Goal: Information Seeking & Learning: Check status

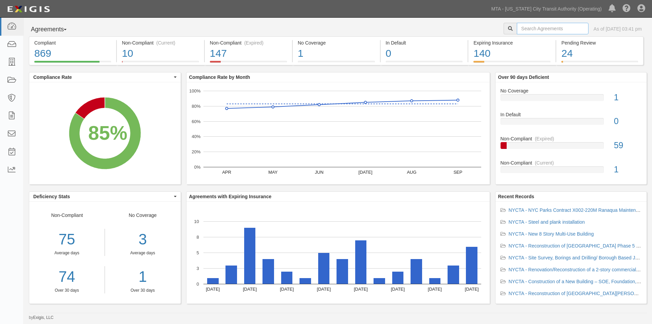
click at [559, 31] on input "text" at bounding box center [553, 29] width 72 height 12
type input "ins591"
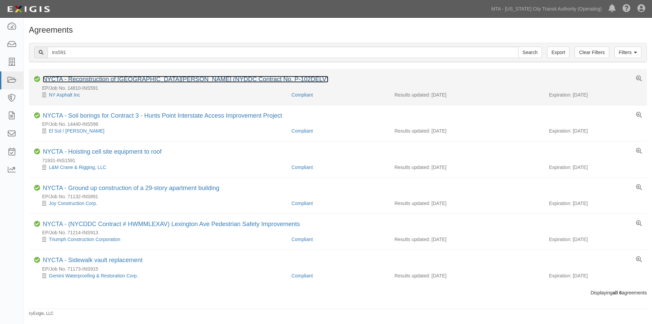
click at [132, 78] on link "NYCTA - Reconstruction of [GEOGRAPHIC_DATA][PERSON_NAME] (NYDDC Contract No. P-…" at bounding box center [186, 79] width 286 height 7
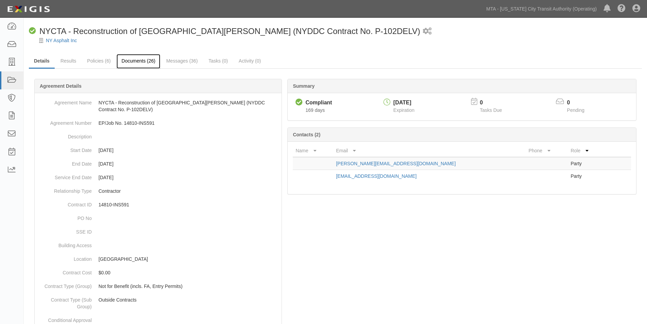
click at [144, 60] on link "Documents (26)" at bounding box center [138, 61] width 44 height 15
click at [111, 61] on link "Policies (6)" at bounding box center [99, 61] width 34 height 15
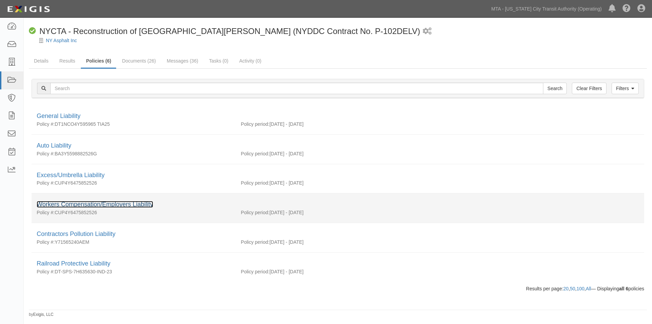
click at [85, 204] on link "Workers Compensation/Employers Liability" at bounding box center [95, 204] width 116 height 7
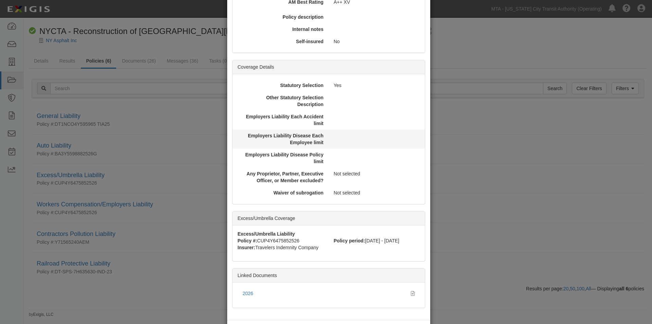
scroll to position [161, 0]
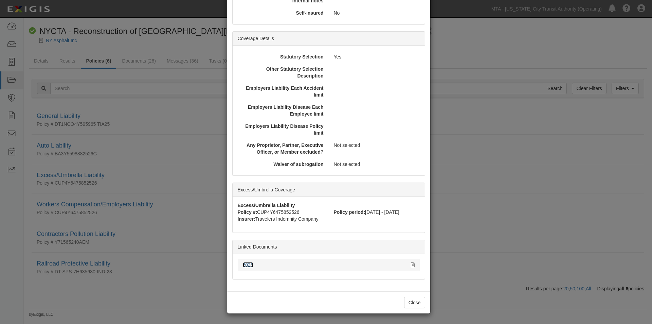
click at [249, 264] on link "2026" at bounding box center [248, 264] width 11 height 5
drag, startPoint x: 493, startPoint y: 54, endPoint x: 488, endPoint y: 52, distance: 5.7
click at [489, 52] on div "× View Policy Policy Summary Coverage line Workers Compensation/Employers Liabi…" at bounding box center [326, 162] width 652 height 324
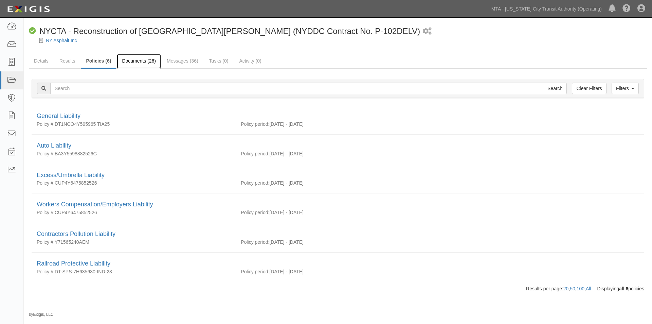
click at [149, 59] on link "Documents (26)" at bounding box center [139, 61] width 44 height 15
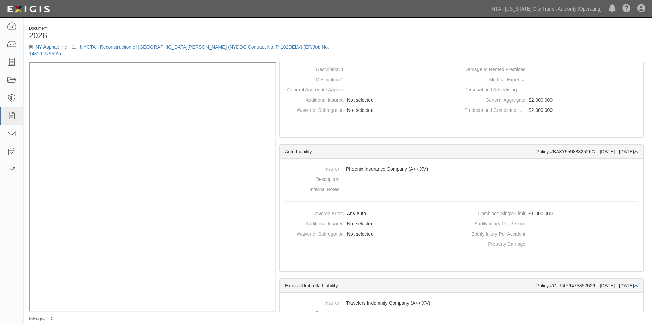
scroll to position [442, 0]
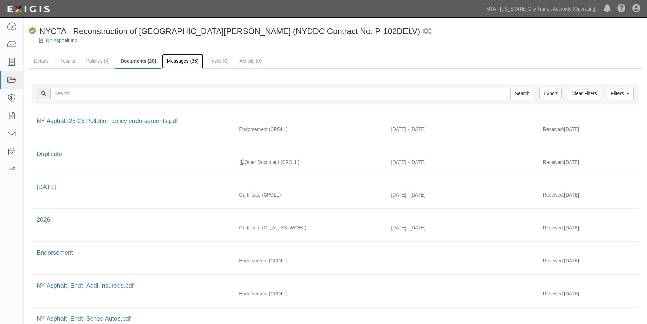
click at [185, 54] on link "Messages (36)" at bounding box center [183, 61] width 42 height 15
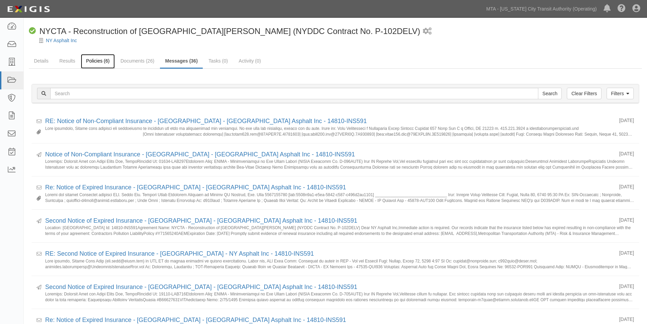
click at [99, 65] on link "Policies (6)" at bounding box center [98, 61] width 34 height 15
